Goal: Task Accomplishment & Management: Manage account settings

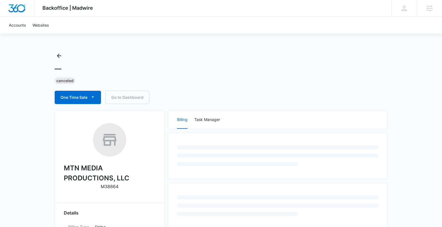
select select "US"
